Goal: Task Accomplishment & Management: Manage account settings

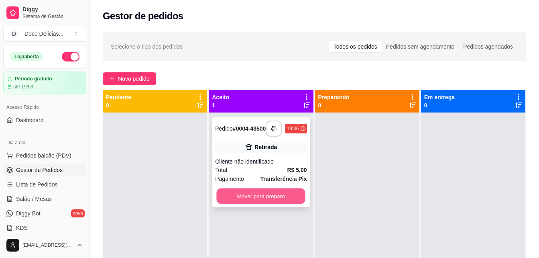
click at [230, 196] on button "Mover para preparo" at bounding box center [261, 196] width 89 height 16
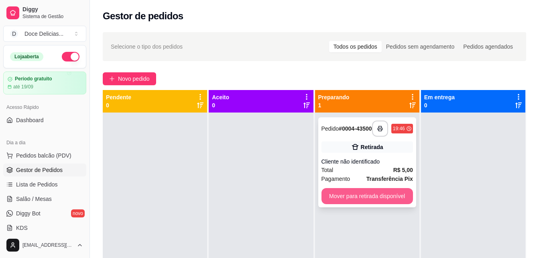
click at [335, 196] on button "Mover para retirada disponível" at bounding box center [366, 196] width 91 height 16
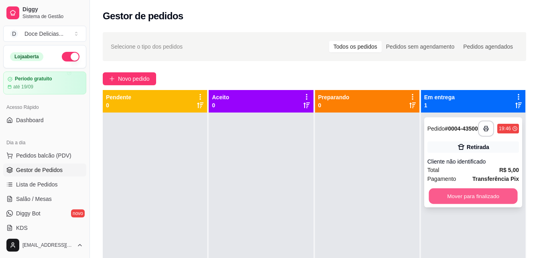
click at [466, 199] on button "Mover para finalizado" at bounding box center [473, 196] width 89 height 16
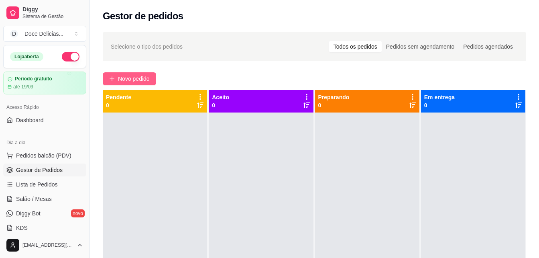
click at [107, 77] on button "Novo pedido" at bounding box center [129, 78] width 53 height 13
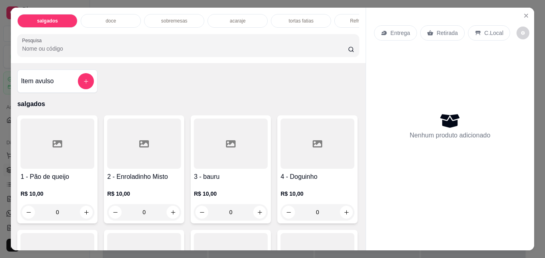
click at [172, 18] on p "sobremesas" at bounding box center [174, 21] width 26 height 6
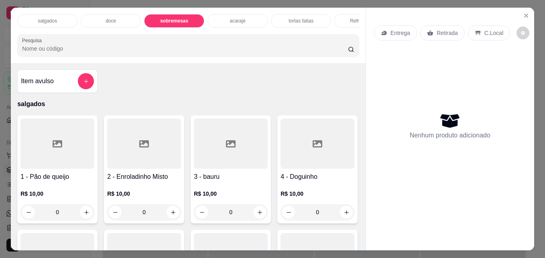
scroll to position [21, 0]
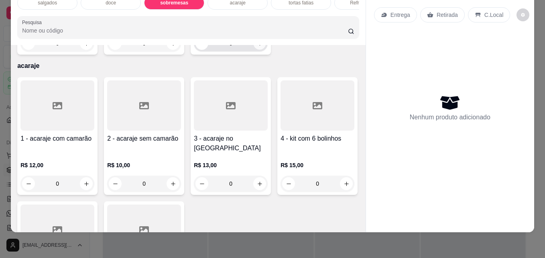
click at [259, 47] on icon "increase-product-quantity" at bounding box center [260, 44] width 6 height 6
type input "1"
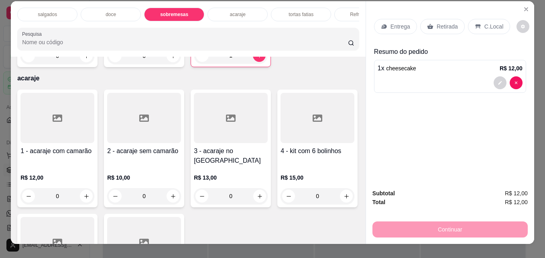
scroll to position [0, 0]
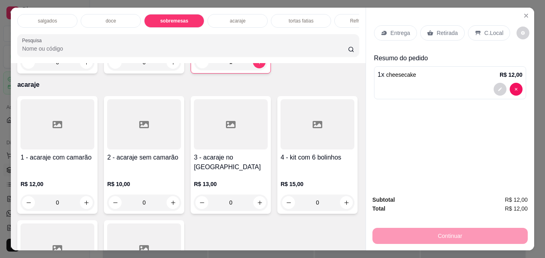
click at [100, 19] on div "doce" at bounding box center [111, 21] width 60 height 14
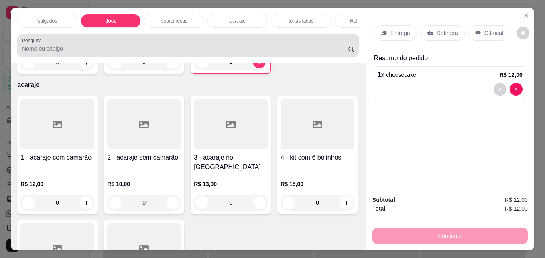
scroll to position [21, 0]
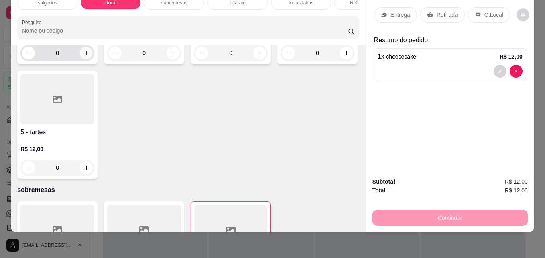
click at [83, 56] on icon "increase-product-quantity" at bounding box center [86, 53] width 6 height 6
click at [84, 55] on icon "increase-product-quantity" at bounding box center [86, 53] width 4 height 4
type input "3"
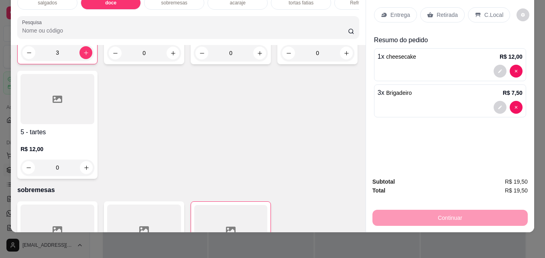
click at [443, 11] on p "Retirada" at bounding box center [447, 15] width 21 height 8
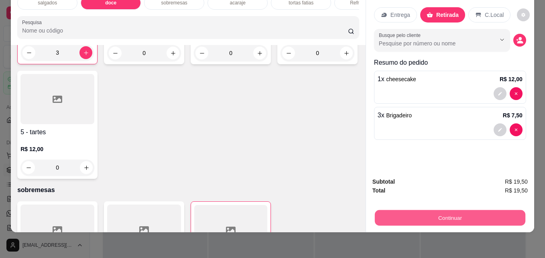
click at [435, 211] on button "Continuar" at bounding box center [450, 217] width 150 height 16
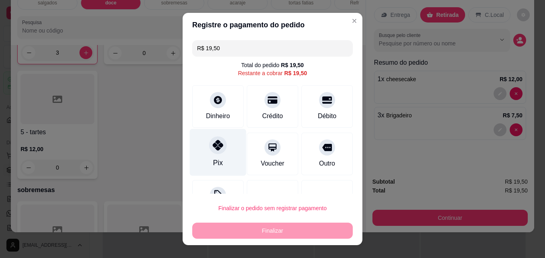
click at [225, 156] on div "Pix" at bounding box center [218, 152] width 57 height 47
type input "R$ 0,00"
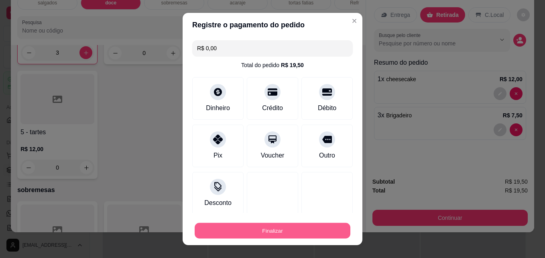
click at [276, 231] on button "Finalizar" at bounding box center [273, 231] width 156 height 16
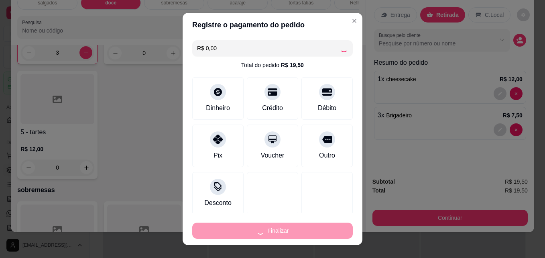
type input "0"
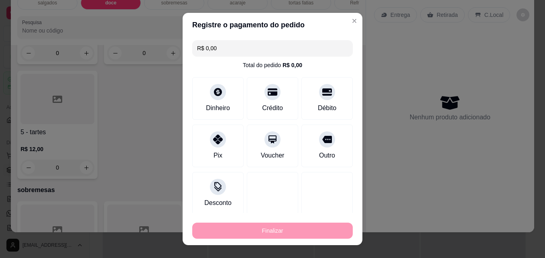
type input "-R$ 19,50"
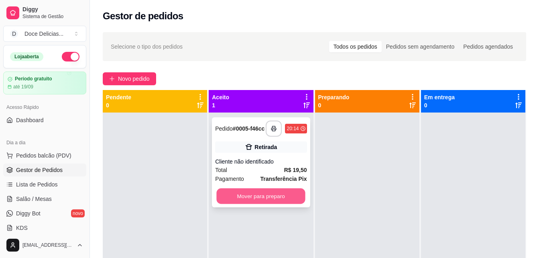
click at [281, 201] on button "Mover para preparo" at bounding box center [261, 196] width 89 height 16
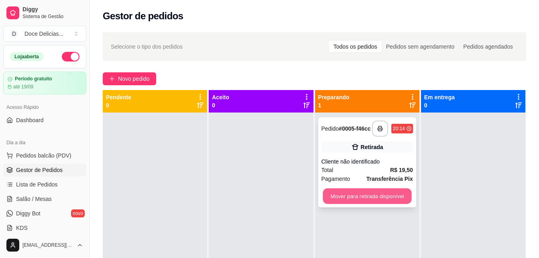
click at [371, 201] on button "Mover para retirada disponível" at bounding box center [367, 196] width 89 height 16
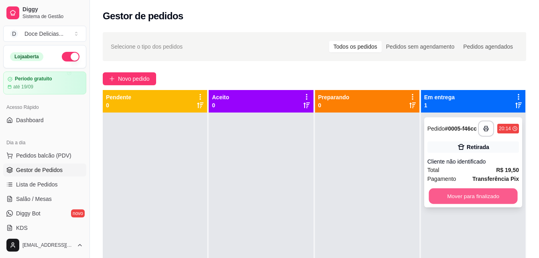
click at [455, 196] on button "Mover para finalizado" at bounding box center [473, 196] width 89 height 16
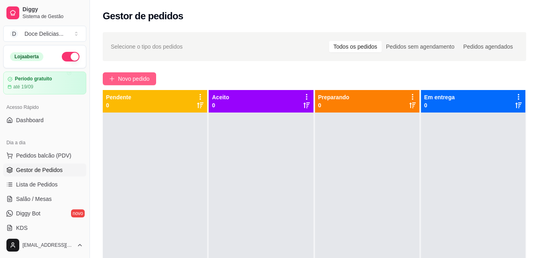
click at [148, 73] on button "Novo pedido" at bounding box center [129, 78] width 53 height 13
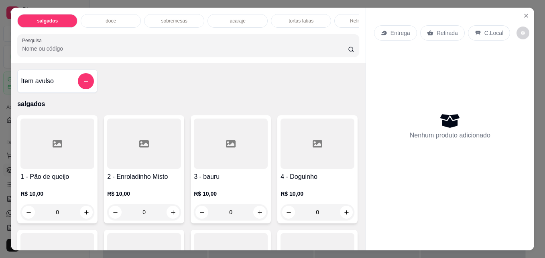
click at [110, 14] on div "doce" at bounding box center [111, 21] width 60 height 14
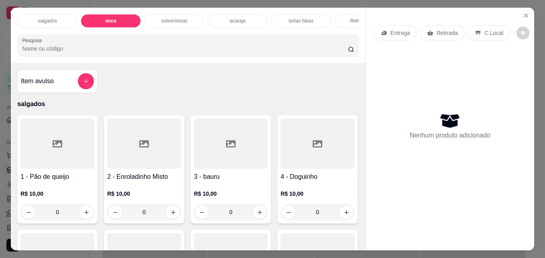
scroll to position [21, 0]
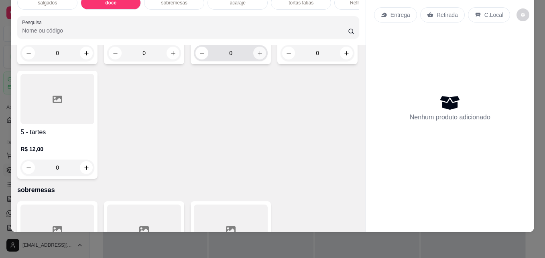
click at [257, 56] on icon "increase-product-quantity" at bounding box center [260, 53] width 6 height 6
type input "1"
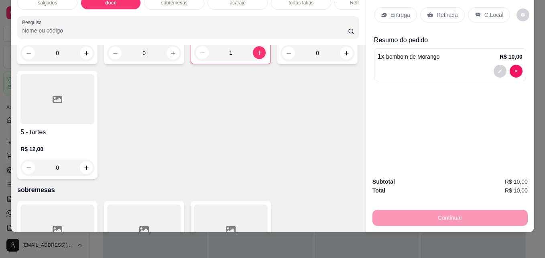
click at [443, 11] on p "Retirada" at bounding box center [447, 15] width 21 height 8
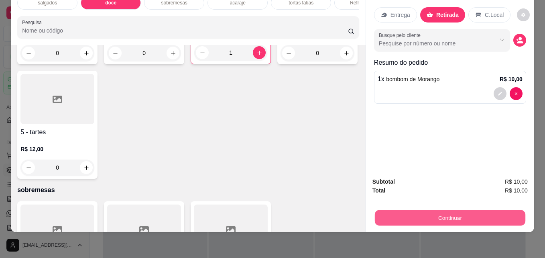
click at [415, 210] on button "Continuar" at bounding box center [450, 217] width 150 height 16
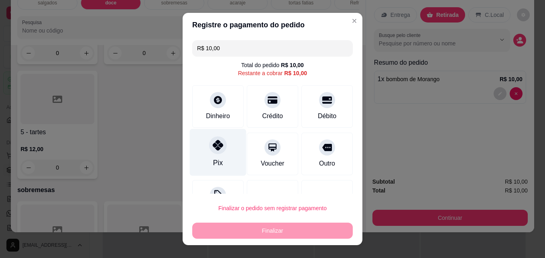
click at [213, 160] on div "Pix" at bounding box center [218, 162] width 10 height 10
type input "R$ 0,00"
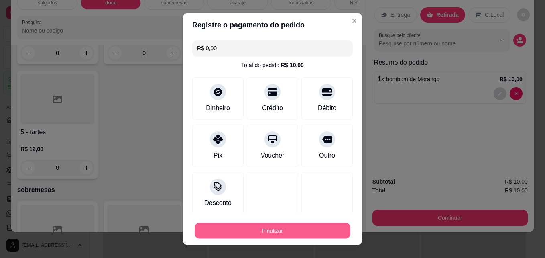
click at [251, 230] on button "Finalizar" at bounding box center [273, 231] width 156 height 16
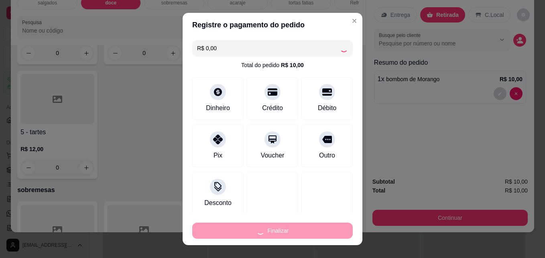
type input "0"
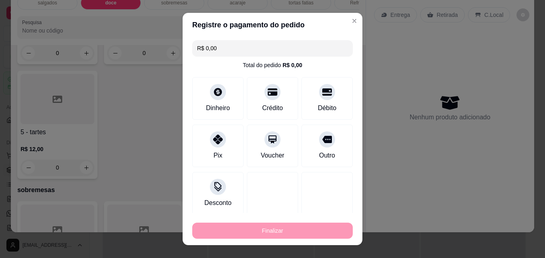
type input "-R$ 10,00"
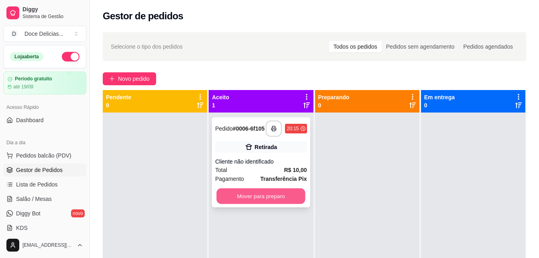
click at [259, 199] on button "Mover para preparo" at bounding box center [261, 196] width 89 height 16
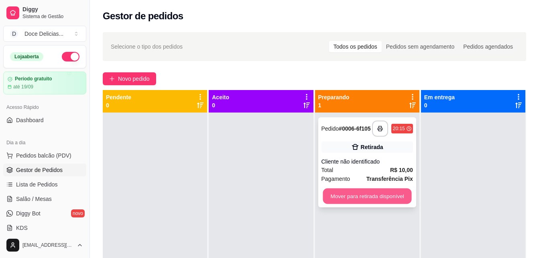
click at [351, 197] on button "Mover para retirada disponível" at bounding box center [367, 196] width 89 height 16
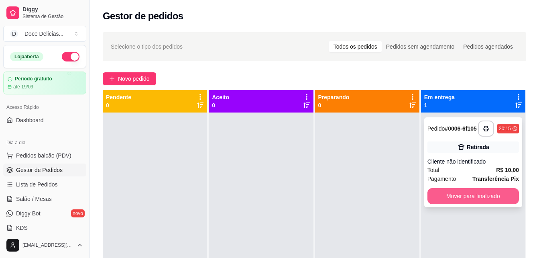
click at [456, 195] on button "Mover para finalizado" at bounding box center [472, 196] width 91 height 16
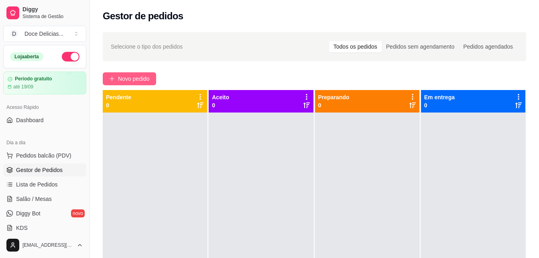
click at [130, 79] on span "Novo pedido" at bounding box center [134, 78] width 32 height 9
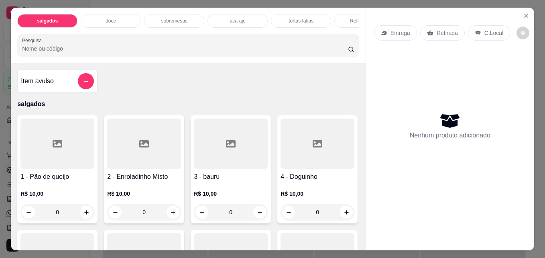
click at [240, 18] on p "acaraje" at bounding box center [238, 21] width 16 height 6
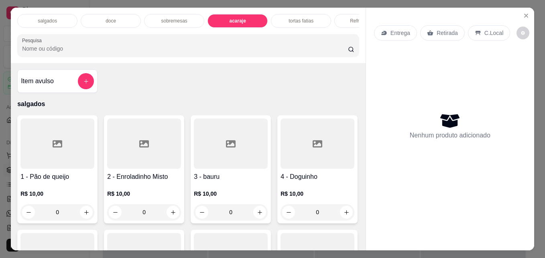
scroll to position [21, 0]
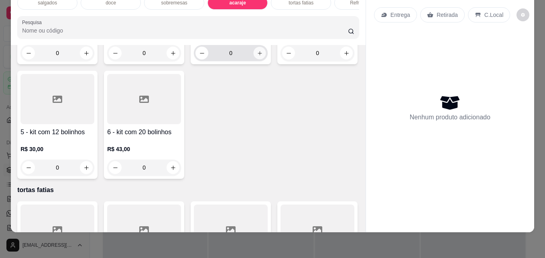
click at [257, 56] on icon "increase-product-quantity" at bounding box center [260, 53] width 6 height 6
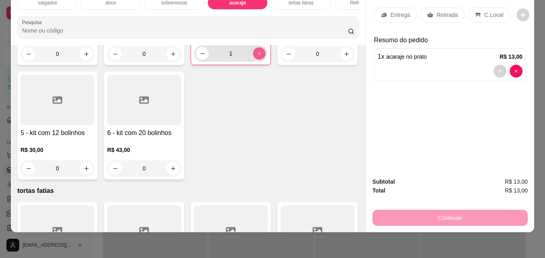
click at [257, 60] on button "increase-product-quantity" at bounding box center [259, 53] width 12 height 12
type input "2"
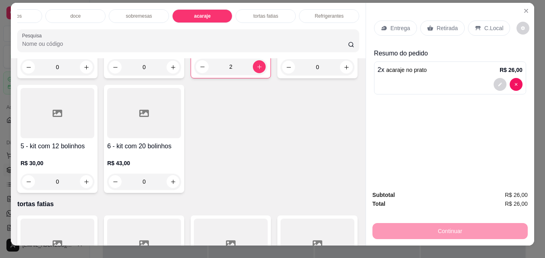
scroll to position [0, 0]
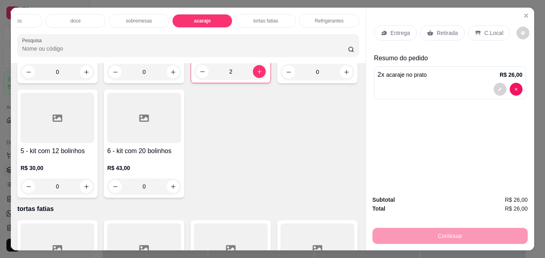
click at [330, 18] on p "Refrigerantes" at bounding box center [329, 21] width 29 height 6
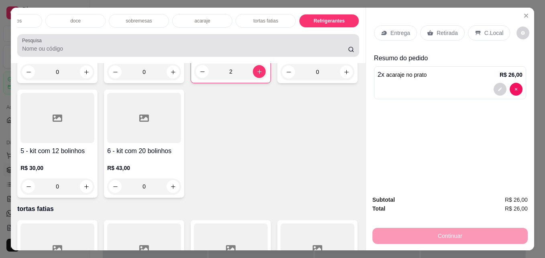
scroll to position [21, 0]
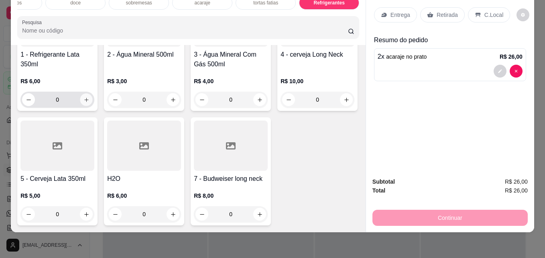
click at [84, 103] on icon "increase-product-quantity" at bounding box center [86, 100] width 6 height 6
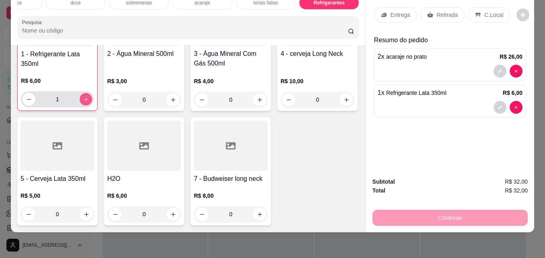
click at [84, 102] on icon "increase-product-quantity" at bounding box center [86, 99] width 6 height 6
type input "2"
click at [396, 14] on div "Entrega" at bounding box center [395, 14] width 43 height 15
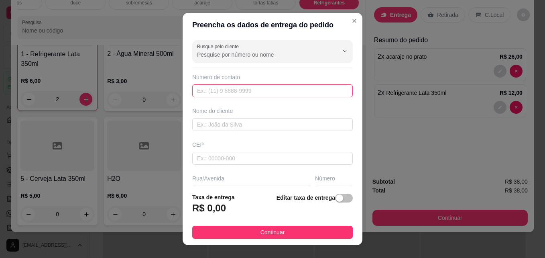
click at [264, 91] on input "text" at bounding box center [272, 90] width 161 height 13
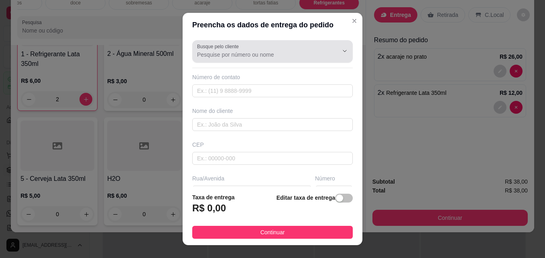
click at [266, 59] on div at bounding box center [272, 51] width 151 height 16
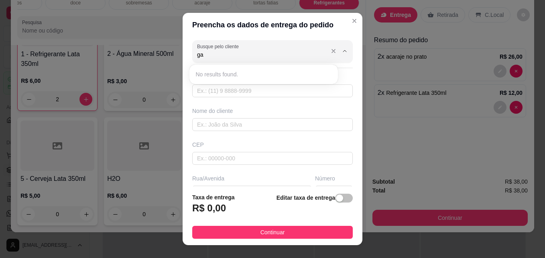
type input "g"
type input "Gabi"
click at [254, 87] on input "text" at bounding box center [272, 90] width 161 height 13
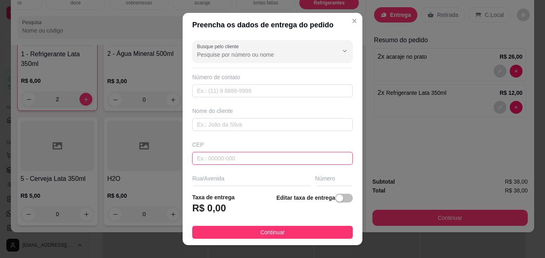
click at [237, 163] on input "text" at bounding box center [272, 158] width 161 height 13
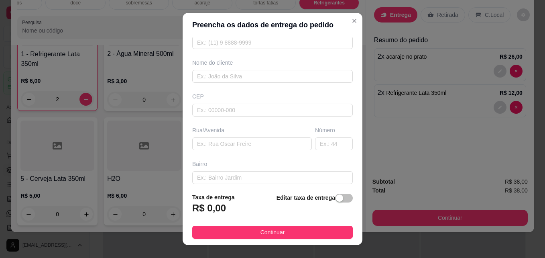
scroll to position [64, 0]
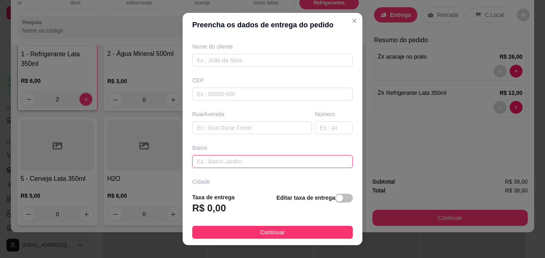
click at [265, 166] on input "text" at bounding box center [272, 161] width 161 height 13
type input "centro"
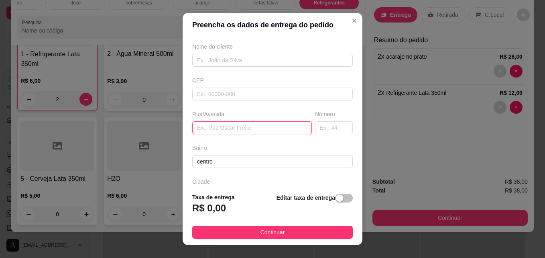
click at [232, 131] on input "text" at bounding box center [252, 127] width 120 height 13
click at [228, 128] on input "rua [PERSON_NAME]" at bounding box center [252, 127] width 120 height 13
type input "rua [PERSON_NAME]"
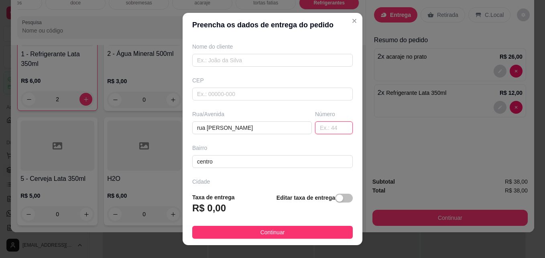
click at [315, 132] on input "text" at bounding box center [334, 127] width 38 height 13
type input "33"
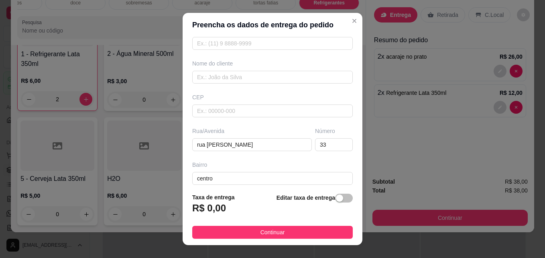
scroll to position [0, 0]
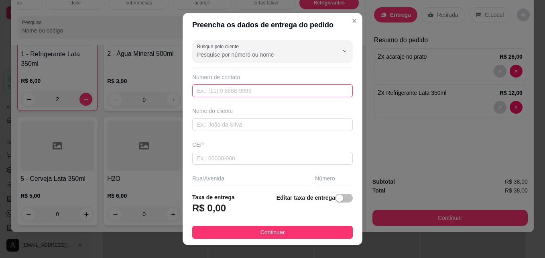
click at [262, 94] on input "text" at bounding box center [272, 90] width 161 height 13
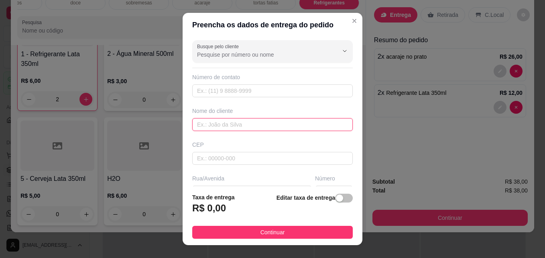
click at [265, 124] on input "text" at bounding box center [272, 124] width 161 height 13
type input "gabi"
click at [208, 209] on h3 "R$ 0,00" at bounding box center [209, 207] width 34 height 13
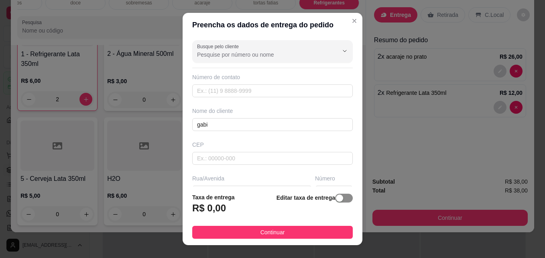
click at [341, 199] on span "button" at bounding box center [344, 197] width 18 height 9
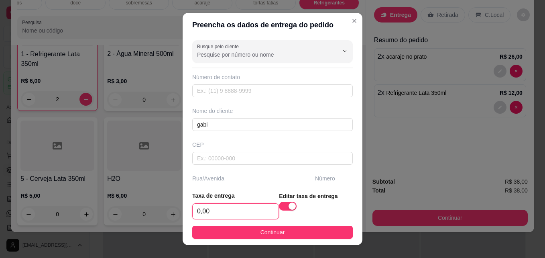
click at [229, 207] on input "0,00" at bounding box center [236, 210] width 86 height 15
type input "5,00"
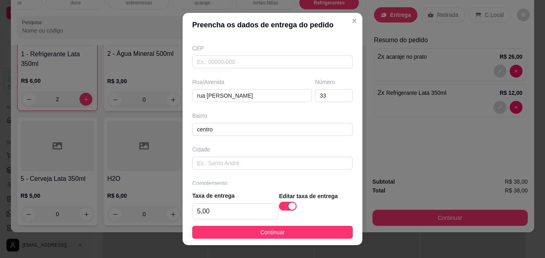
scroll to position [112, 0]
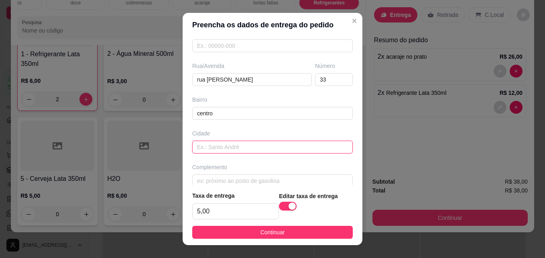
click at [234, 144] on input "text" at bounding box center [272, 146] width 161 height 13
type input "estancia"
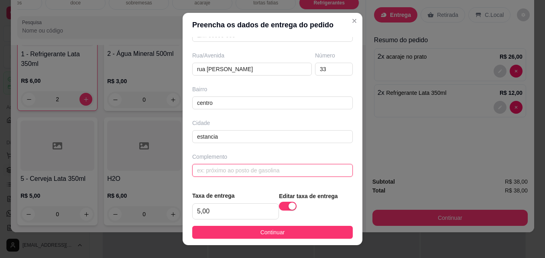
click at [327, 173] on input "text" at bounding box center [272, 170] width 161 height 13
click at [203, 170] on input "proxio a dinossauro encima da atual modas" at bounding box center [272, 170] width 161 height 13
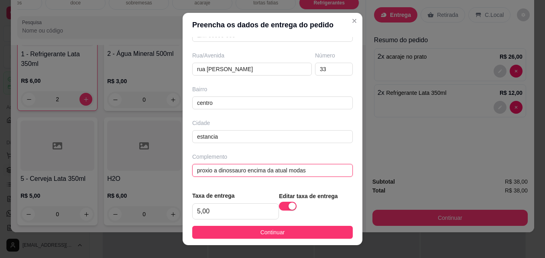
click at [203, 170] on input "proxio a dinossauro encima da atual modas" at bounding box center [272, 170] width 161 height 13
click at [199, 167] on input "proximo a dinossauro encima da atual modas" at bounding box center [272, 170] width 161 height 13
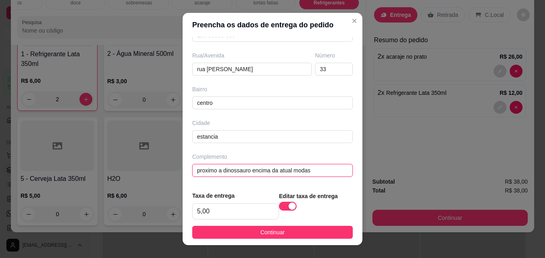
click at [199, 169] on input "proximo a dinossauro encima da atual modas" at bounding box center [272, 170] width 161 height 13
type input "próximo a dinossauro encima da atual modas"
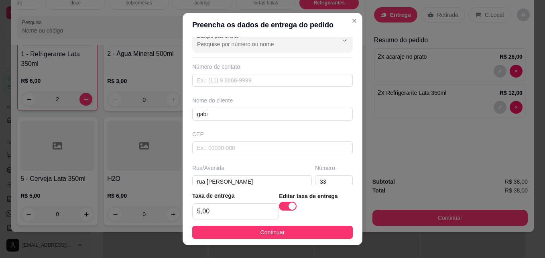
scroll to position [0, 0]
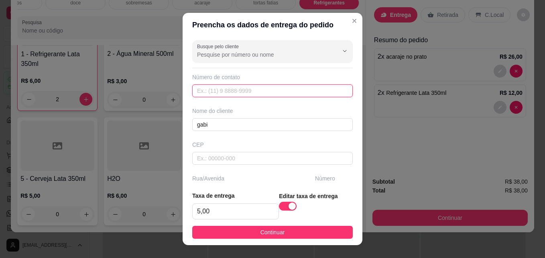
click at [305, 90] on input "text" at bounding box center [272, 90] width 161 height 13
type input "[PHONE_NUMBER]"
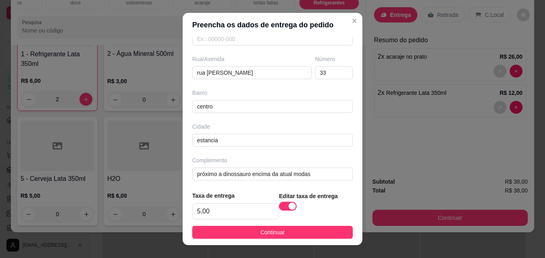
scroll to position [123, 0]
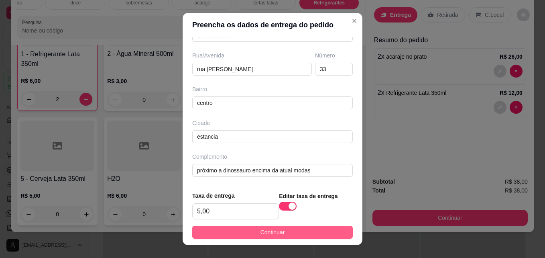
click at [328, 230] on button "Continuar" at bounding box center [272, 232] width 161 height 13
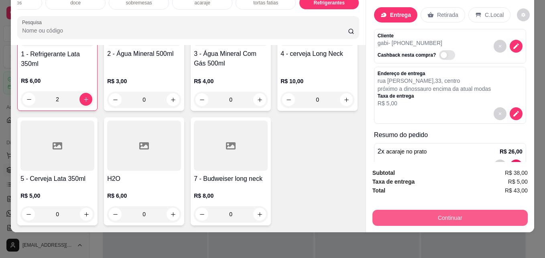
click at [423, 209] on button "Continuar" at bounding box center [449, 217] width 155 height 16
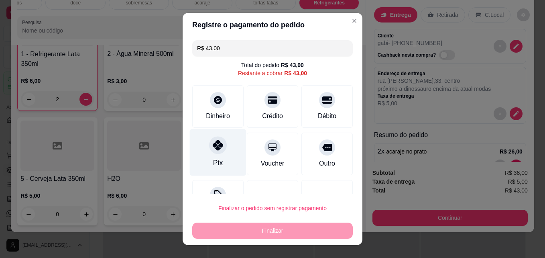
click at [204, 149] on div "Pix" at bounding box center [218, 152] width 57 height 47
type input "R$ 0,00"
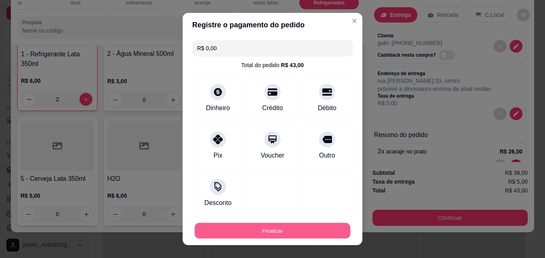
click at [258, 227] on button "Finalizar" at bounding box center [273, 231] width 156 height 16
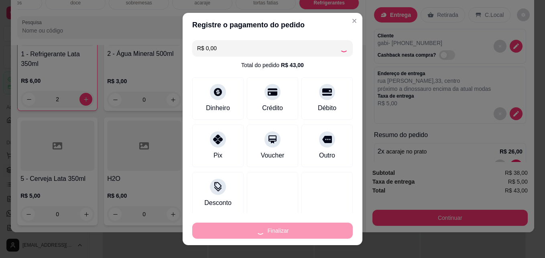
type input "0"
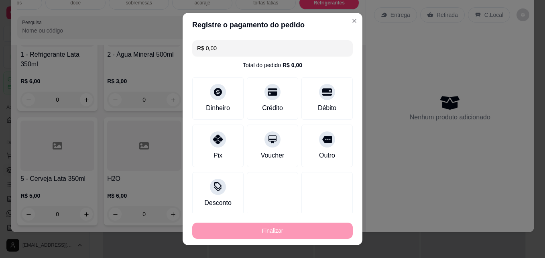
type input "-R$ 43,00"
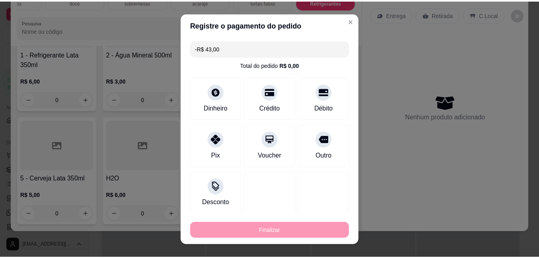
scroll to position [1394, 0]
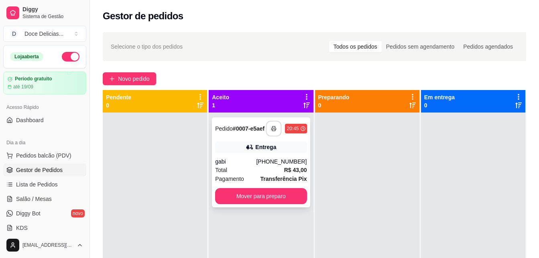
click at [269, 125] on button "button" at bounding box center [274, 129] width 16 height 16
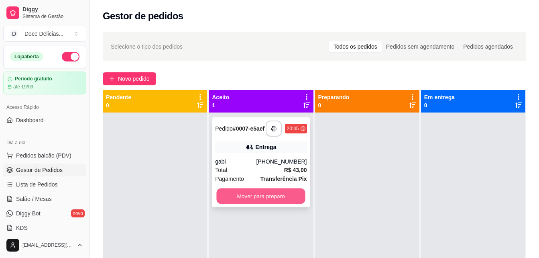
click at [250, 198] on button "Mover para preparo" at bounding box center [261, 196] width 89 height 16
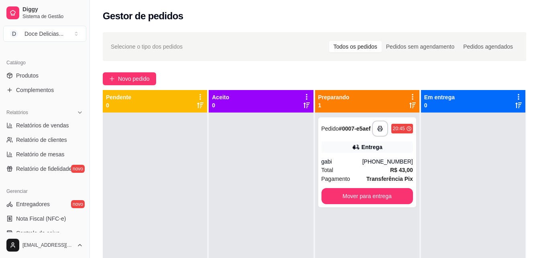
scroll to position [320, 0]
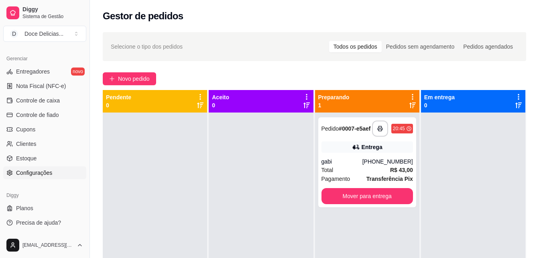
click at [54, 178] on link "Configurações" at bounding box center [44, 172] width 83 height 13
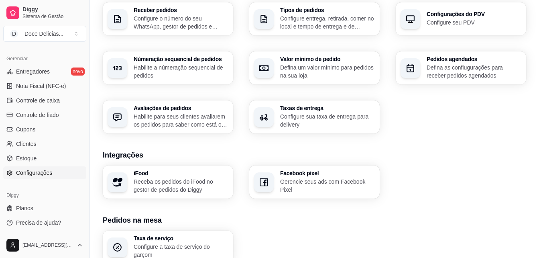
scroll to position [246, 0]
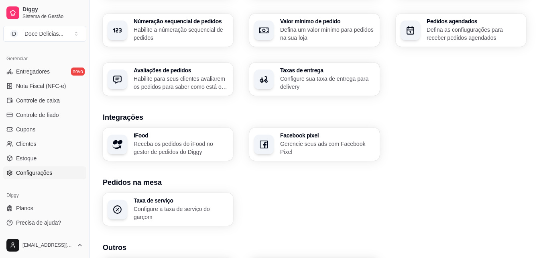
click at [34, 171] on span "Configurações" at bounding box center [34, 173] width 36 height 8
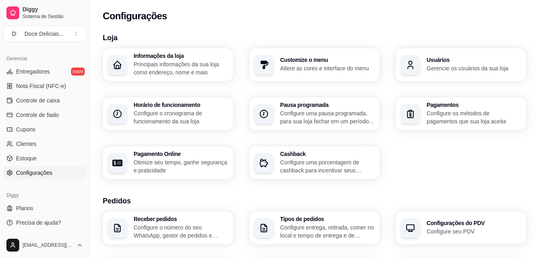
click at [467, 68] on p "Gerencie os usuários da sua loja" at bounding box center [474, 68] width 95 height 8
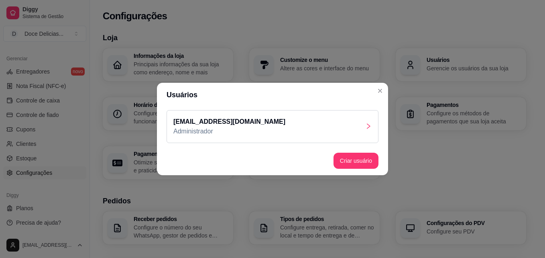
click at [362, 133] on div "[EMAIL_ADDRESS][DOMAIN_NAME] Administrador" at bounding box center [273, 126] width 212 height 33
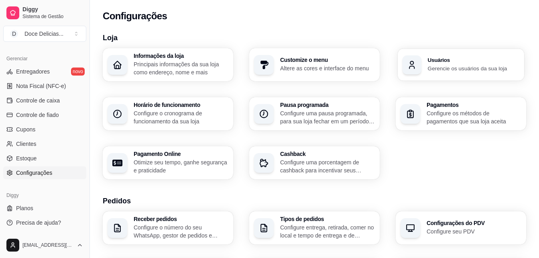
click at [429, 75] on div "Usuários Gerencie os usuários da sua loja" at bounding box center [461, 65] width 126 height 32
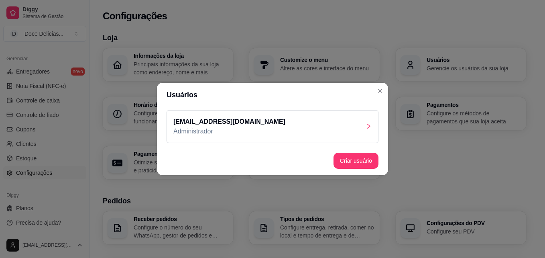
click at [322, 132] on div "[EMAIL_ADDRESS][DOMAIN_NAME] Administrador" at bounding box center [273, 126] width 212 height 33
click at [350, 161] on button "Criar usuário" at bounding box center [356, 161] width 44 height 16
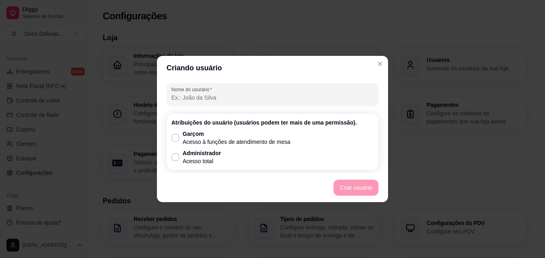
click at [183, 95] on input "Nome do usurário" at bounding box center [272, 98] width 202 height 8
type input "[PERSON_NAME]"
click at [181, 158] on label "Administrador Acesso total" at bounding box center [196, 157] width 56 height 22
click at [176, 159] on input "Administrador Acesso total" at bounding box center [173, 161] width 5 height 5
checkbox input "true"
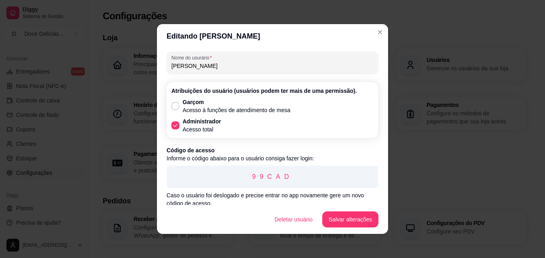
click at [352, 211] on footer "Deletar usuário Salvar alterações" at bounding box center [272, 219] width 231 height 29
click at [351, 214] on button "Salvar alterações" at bounding box center [350, 219] width 55 height 16
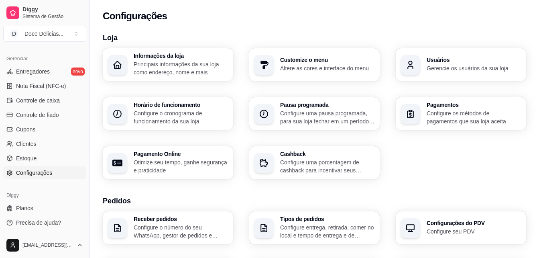
click at [84, 49] on div "Diggy Sistema de Gestão D Doce Delicias ... Loja aberta Período gratuito até 19…" at bounding box center [44, 129] width 89 height 258
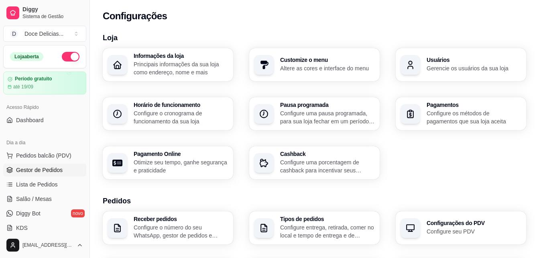
click at [26, 166] on span "Gestor de Pedidos" at bounding box center [39, 170] width 47 height 8
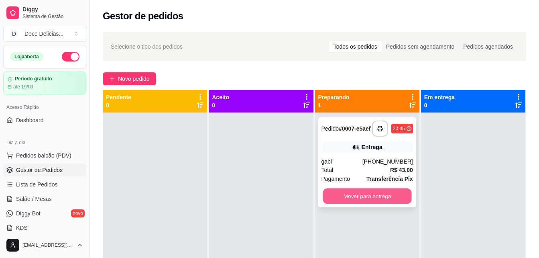
click at [328, 195] on button "Mover para entrega" at bounding box center [367, 196] width 89 height 16
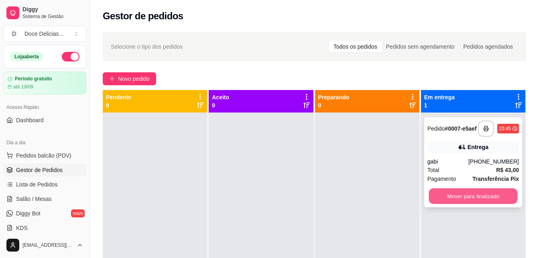
click at [433, 193] on button "Mover para finalizado" at bounding box center [473, 196] width 89 height 16
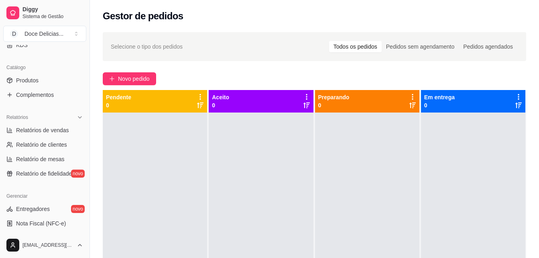
scroll to position [199, 0]
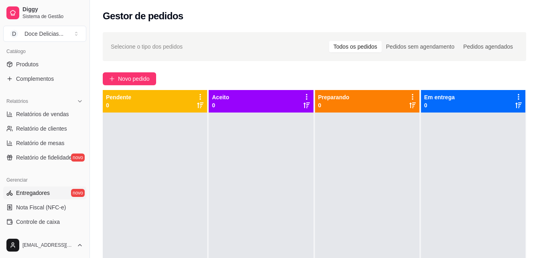
click at [42, 197] on link "Entregadores novo" at bounding box center [44, 192] width 83 height 13
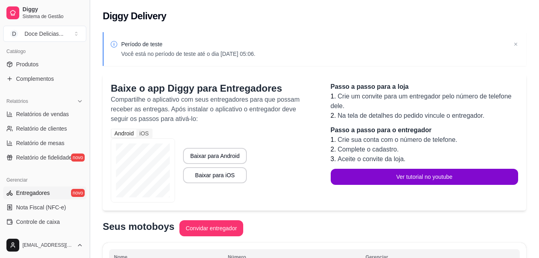
click at [87, 49] on button "Toggle Sidebar" at bounding box center [89, 129] width 6 height 258
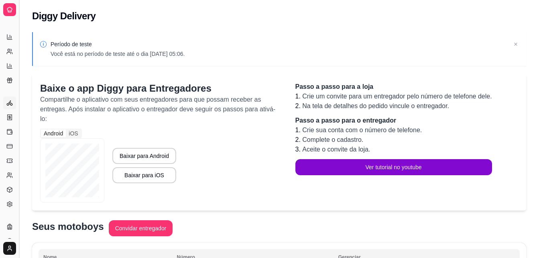
scroll to position [134, 0]
click at [20, 50] on button "Toggle Sidebar" at bounding box center [19, 129] width 6 height 258
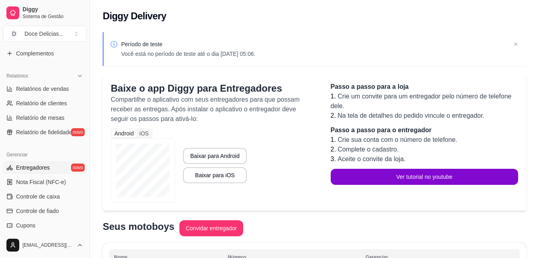
click at [20, 50] on div "Loja aberta Período gratuito até 19/09 Acesso Rápido Dashboard Dia a dia Pedido…" at bounding box center [44, 138] width 89 height 187
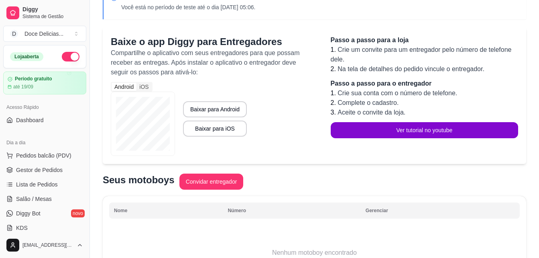
scroll to position [32, 0]
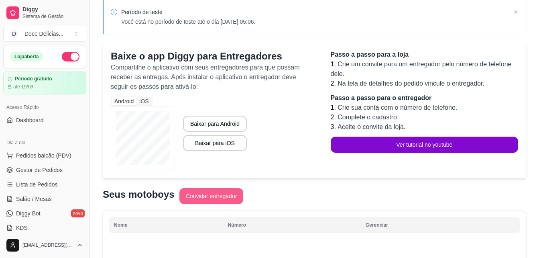
click at [218, 200] on button "Convidar entregador" at bounding box center [211, 196] width 64 height 16
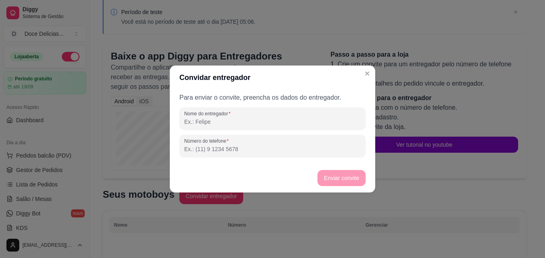
click at [215, 122] on input "Nome do entregador" at bounding box center [272, 122] width 177 height 8
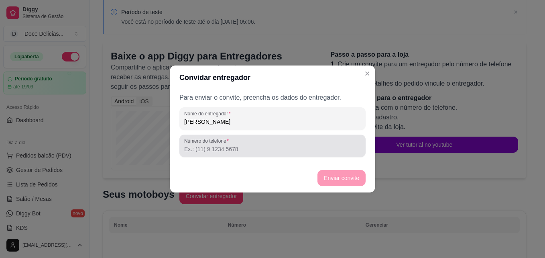
type input "[PERSON_NAME]"
click at [209, 139] on label "Número do telefone" at bounding box center [207, 140] width 47 height 7
click at [209, 145] on input "Número do telefone" at bounding box center [272, 149] width 177 height 8
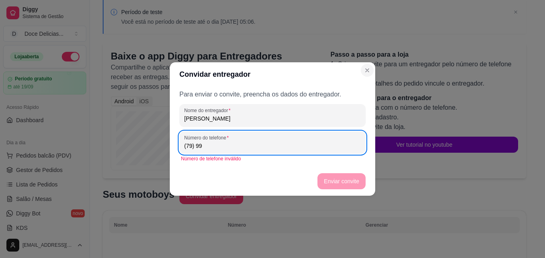
type input "(79) 99"
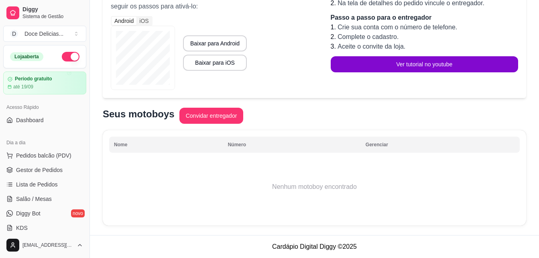
scroll to position [113, 0]
click at [218, 119] on button "Convidar entregador" at bounding box center [211, 116] width 62 height 16
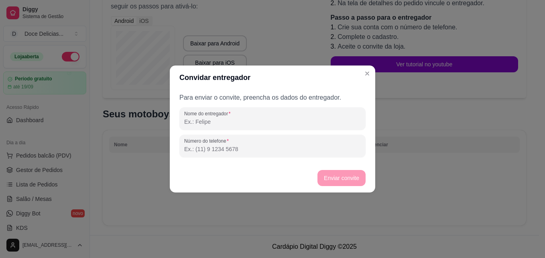
click at [218, 119] on input "Nome do entregador" at bounding box center [272, 122] width 177 height 8
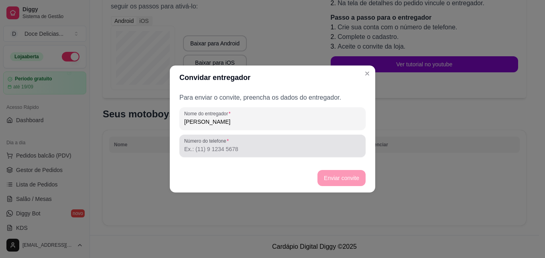
type input "[PERSON_NAME]"
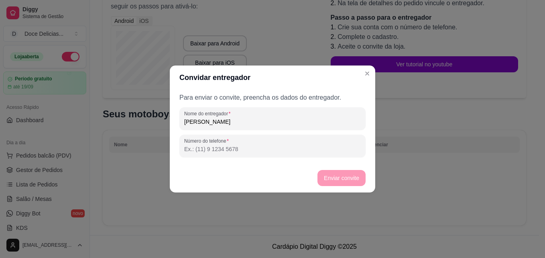
click at [212, 146] on input "Número do telefone" at bounding box center [272, 149] width 177 height 8
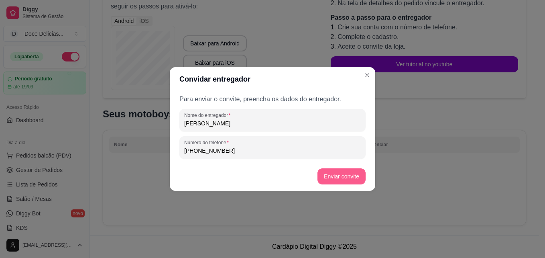
type input "[PHONE_NUMBER]"
click at [326, 173] on button "Enviar convite" at bounding box center [341, 177] width 47 height 16
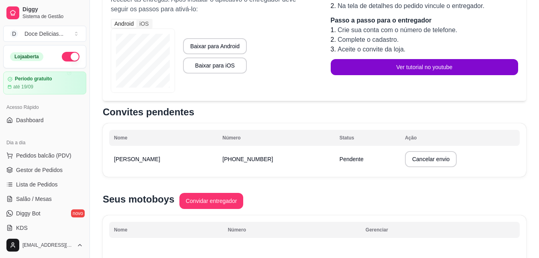
scroll to position [74, 0]
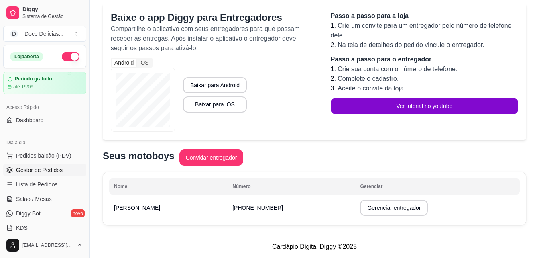
click at [51, 170] on span "Gestor de Pedidos" at bounding box center [39, 170] width 47 height 8
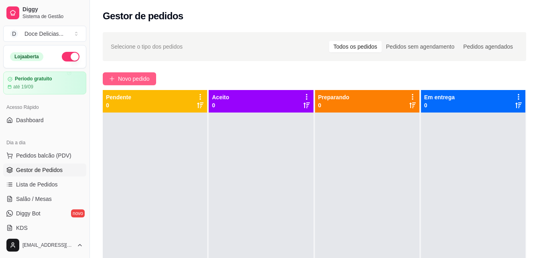
click at [149, 78] on span "Novo pedido" at bounding box center [134, 78] width 32 height 9
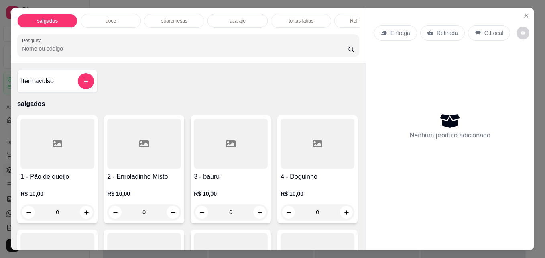
click at [117, 22] on div "doce" at bounding box center [111, 21] width 60 height 14
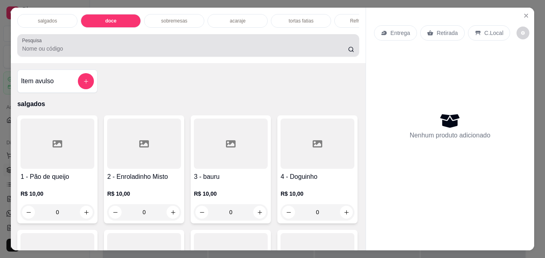
scroll to position [21, 0]
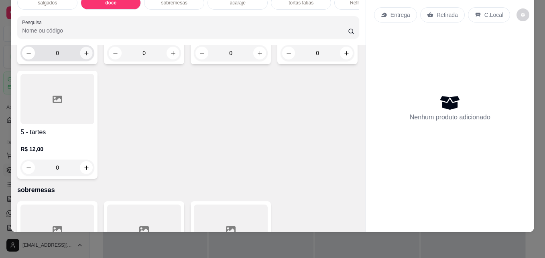
click at [80, 59] on button "increase-product-quantity" at bounding box center [86, 53] width 12 height 12
type input "1"
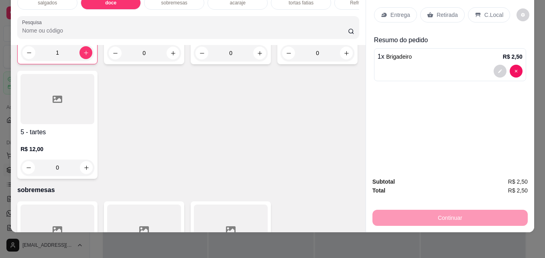
click at [386, 12] on div "Entrega" at bounding box center [395, 14] width 43 height 15
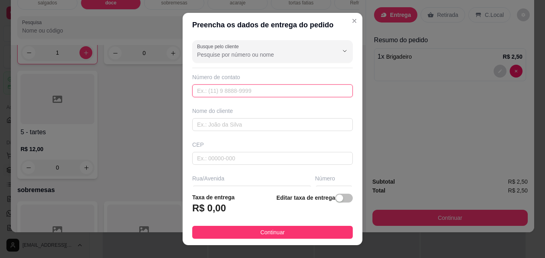
click at [279, 93] on input "text" at bounding box center [272, 90] width 161 height 13
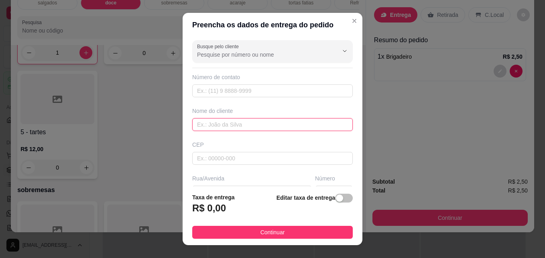
click at [251, 126] on input "text" at bounding box center [272, 124] width 161 height 13
type input "ze"
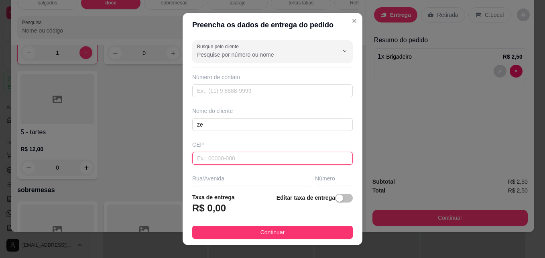
click at [232, 160] on input "text" at bounding box center [272, 158] width 161 height 13
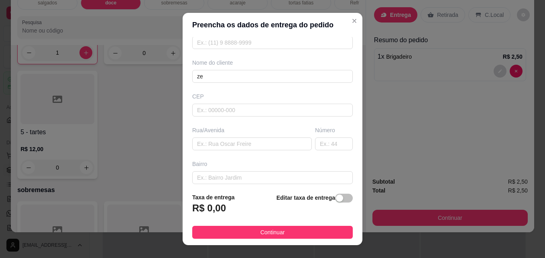
scroll to position [64, 0]
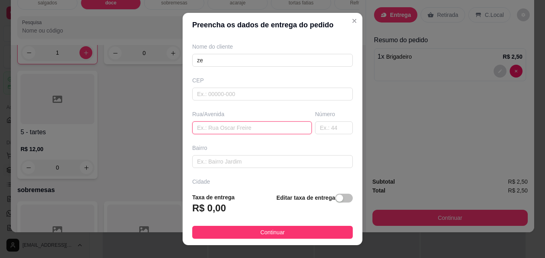
click at [246, 132] on input "text" at bounding box center [252, 127] width 120 height 13
type input "rua a"
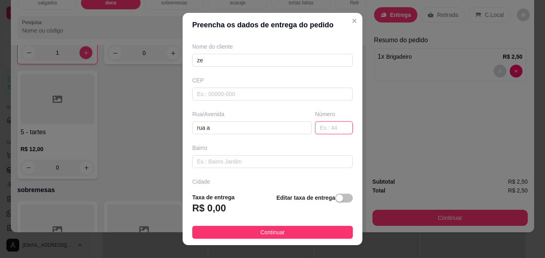
click at [315, 122] on input "text" at bounding box center [334, 127] width 38 height 13
type input "9"
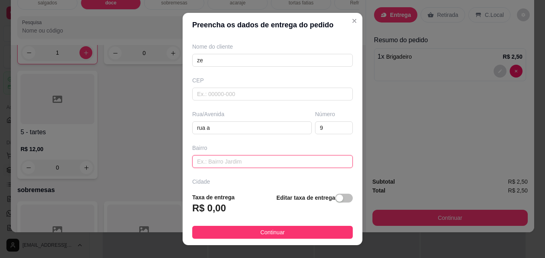
click at [295, 157] on input "text" at bounding box center [272, 161] width 161 height 13
type input "centro"
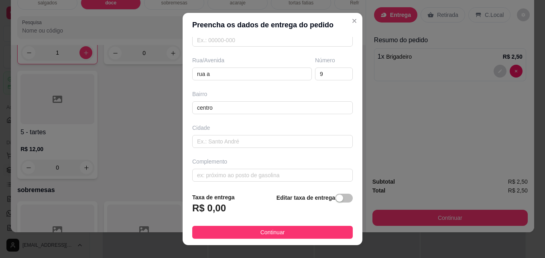
scroll to position [121, 0]
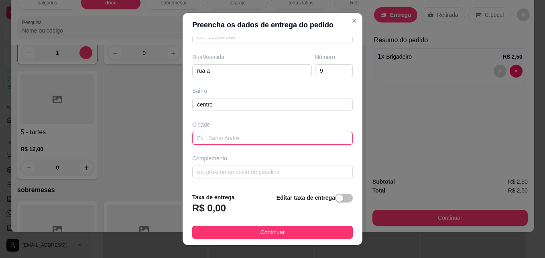
click at [229, 136] on input "text" at bounding box center [272, 138] width 161 height 13
type input "estancia"
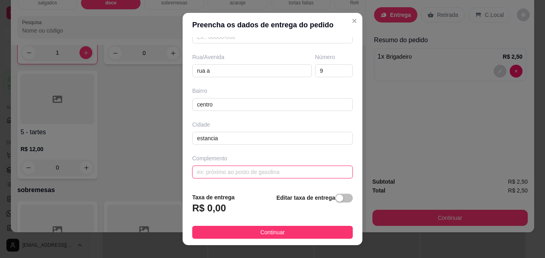
click at [230, 169] on input "text" at bounding box center [272, 171] width 161 height 13
type input "casa"
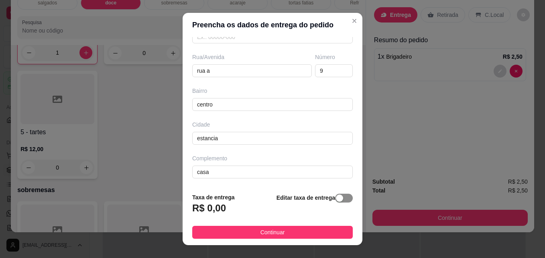
click at [336, 199] on div "button" at bounding box center [339, 197] width 7 height 7
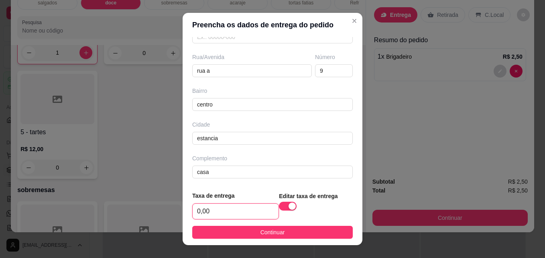
click at [205, 208] on input "0,00" at bounding box center [236, 210] width 86 height 15
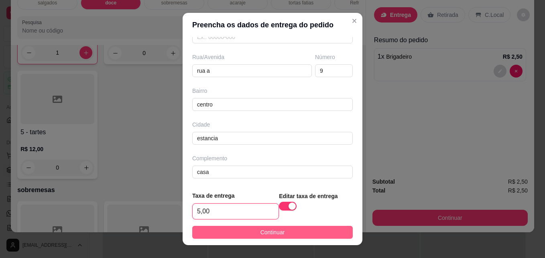
type input "5,00"
click at [260, 234] on span "Continuar" at bounding box center [272, 232] width 24 height 9
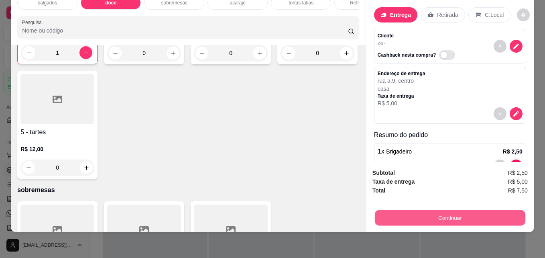
click at [420, 216] on button "Continuar" at bounding box center [450, 217] width 150 height 16
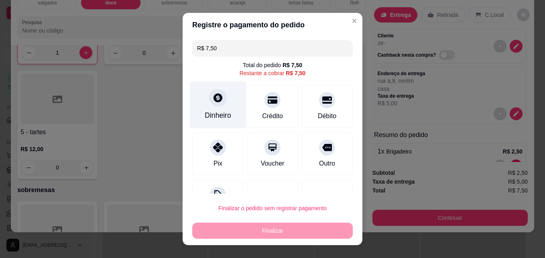
click at [215, 114] on div "Dinheiro" at bounding box center [218, 115] width 26 height 10
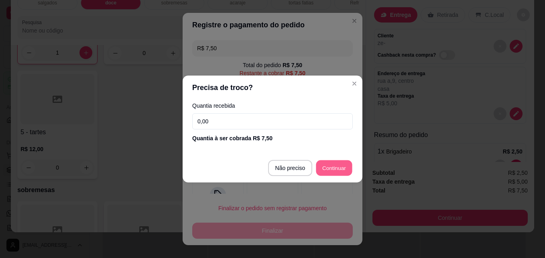
type input "R$ 0,00"
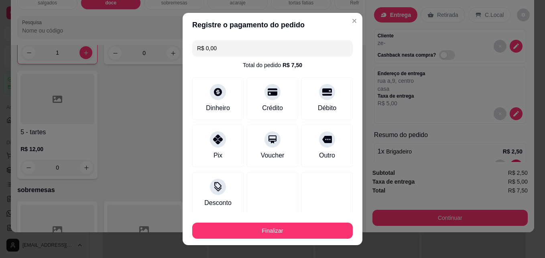
click at [311, 219] on div "Finalizar" at bounding box center [272, 228] width 161 height 19
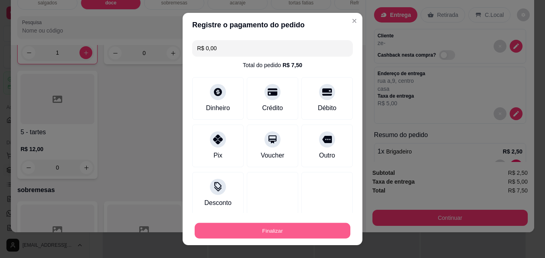
click at [311, 230] on button "Finalizar" at bounding box center [273, 231] width 156 height 16
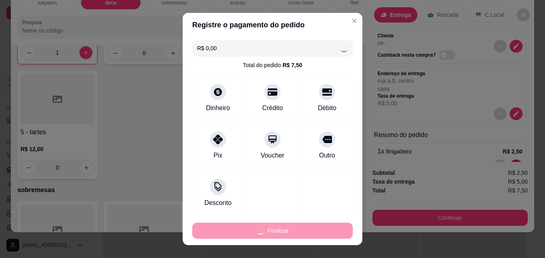
type input "0"
type input "-R$ 7,50"
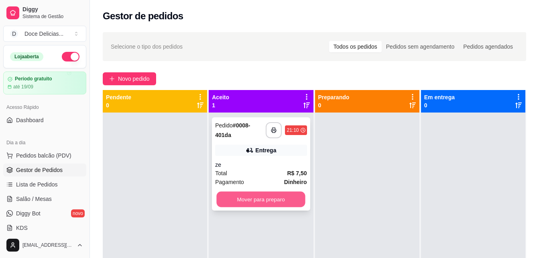
click at [259, 200] on button "Mover para preparo" at bounding box center [261, 199] width 89 height 16
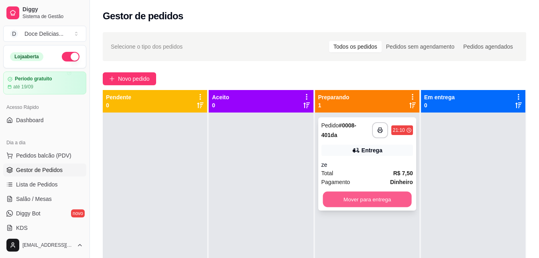
click at [379, 198] on button "Mover para entrega" at bounding box center [367, 199] width 89 height 16
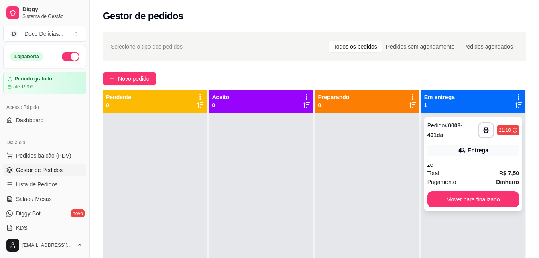
click at [452, 151] on div "Entrega" at bounding box center [472, 149] width 91 height 11
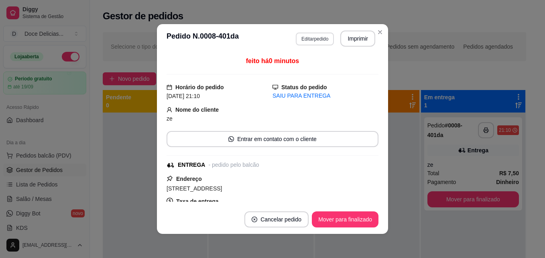
click at [308, 41] on button "Editar pedido" at bounding box center [315, 39] width 38 height 13
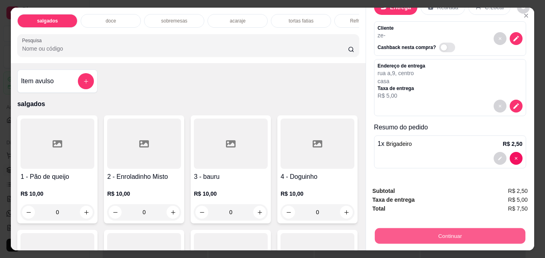
click at [433, 229] on button "Continuar" at bounding box center [450, 236] width 150 height 16
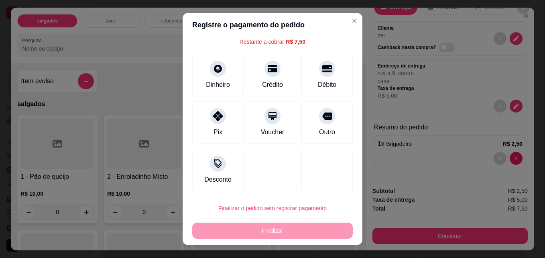
scroll to position [32, 0]
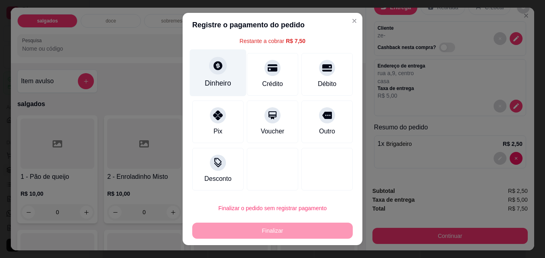
click at [225, 73] on div "Dinheiro" at bounding box center [218, 72] width 57 height 47
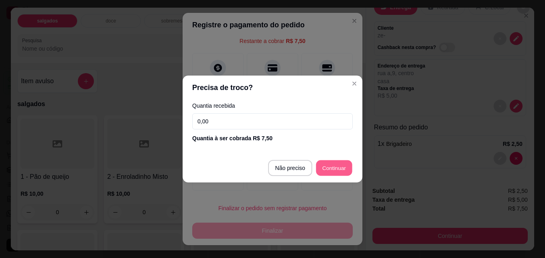
type input "R$ 0,00"
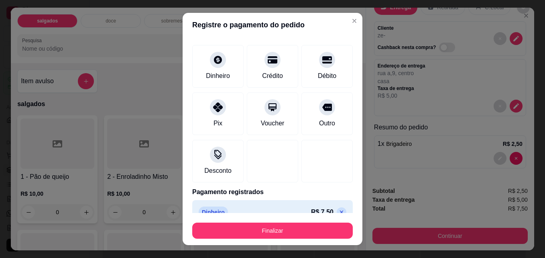
scroll to position [47, 0]
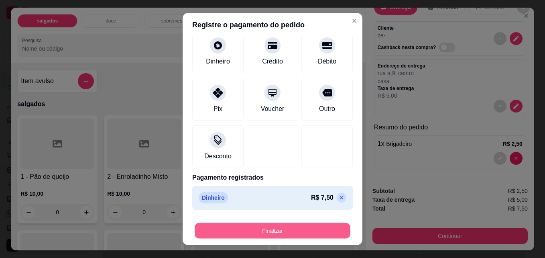
click at [313, 228] on button "Finalizar" at bounding box center [273, 231] width 156 height 16
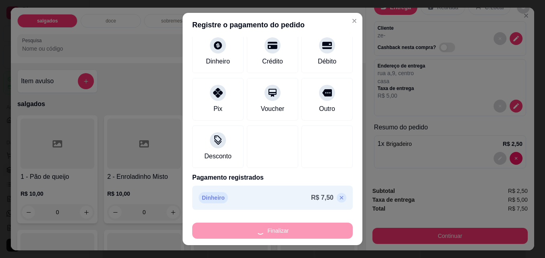
type input "0"
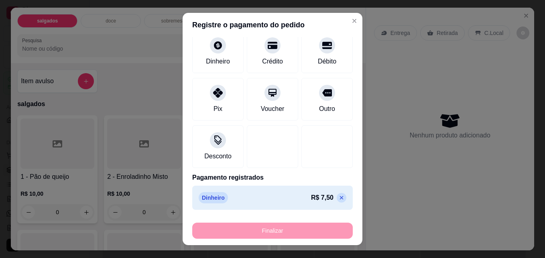
type input "-R$ 7,50"
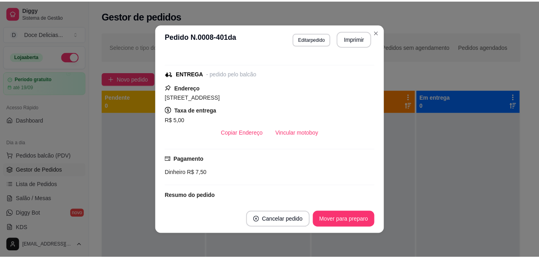
scroll to position [112, 0]
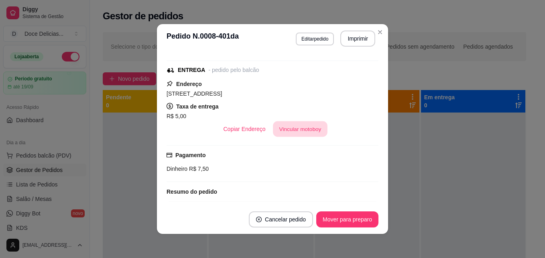
click at [287, 124] on button "Vincular motoboy" at bounding box center [300, 129] width 55 height 16
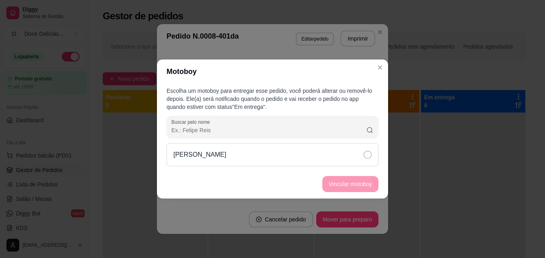
click at [281, 158] on div "[PERSON_NAME]" at bounding box center [273, 154] width 212 height 23
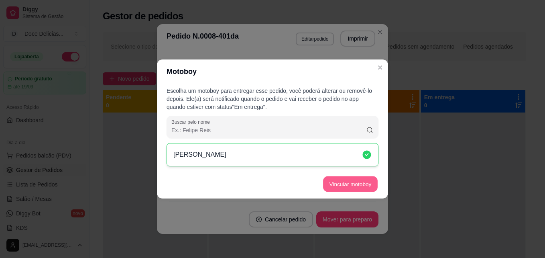
click at [348, 183] on button "Vincular motoboy" at bounding box center [350, 184] width 55 height 16
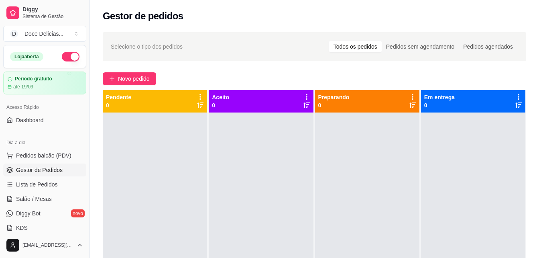
click at [381, 34] on div "Selecione o tipo dos pedidos Todos os pedidos Pedidos sem agendamento Pedidos a…" at bounding box center [314, 46] width 423 height 29
